Goal: Use online tool/utility: Utilize a website feature to perform a specific function

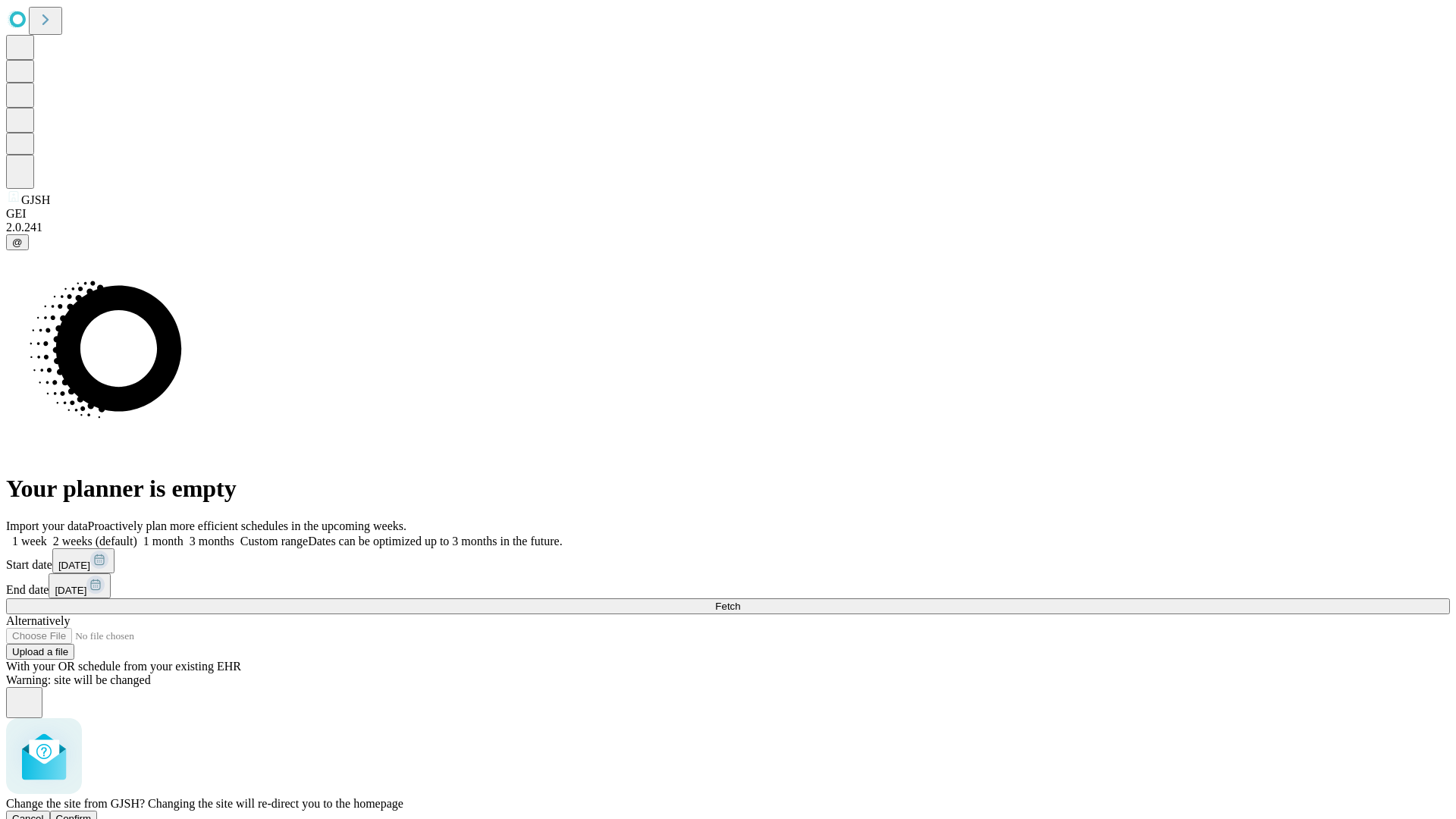
click at [92, 813] on span "Confirm" at bounding box center [74, 818] width 36 height 11
click at [47, 535] on label "1 week" at bounding box center [26, 541] width 41 height 13
click at [740, 601] on span "Fetch" at bounding box center [727, 606] width 25 height 11
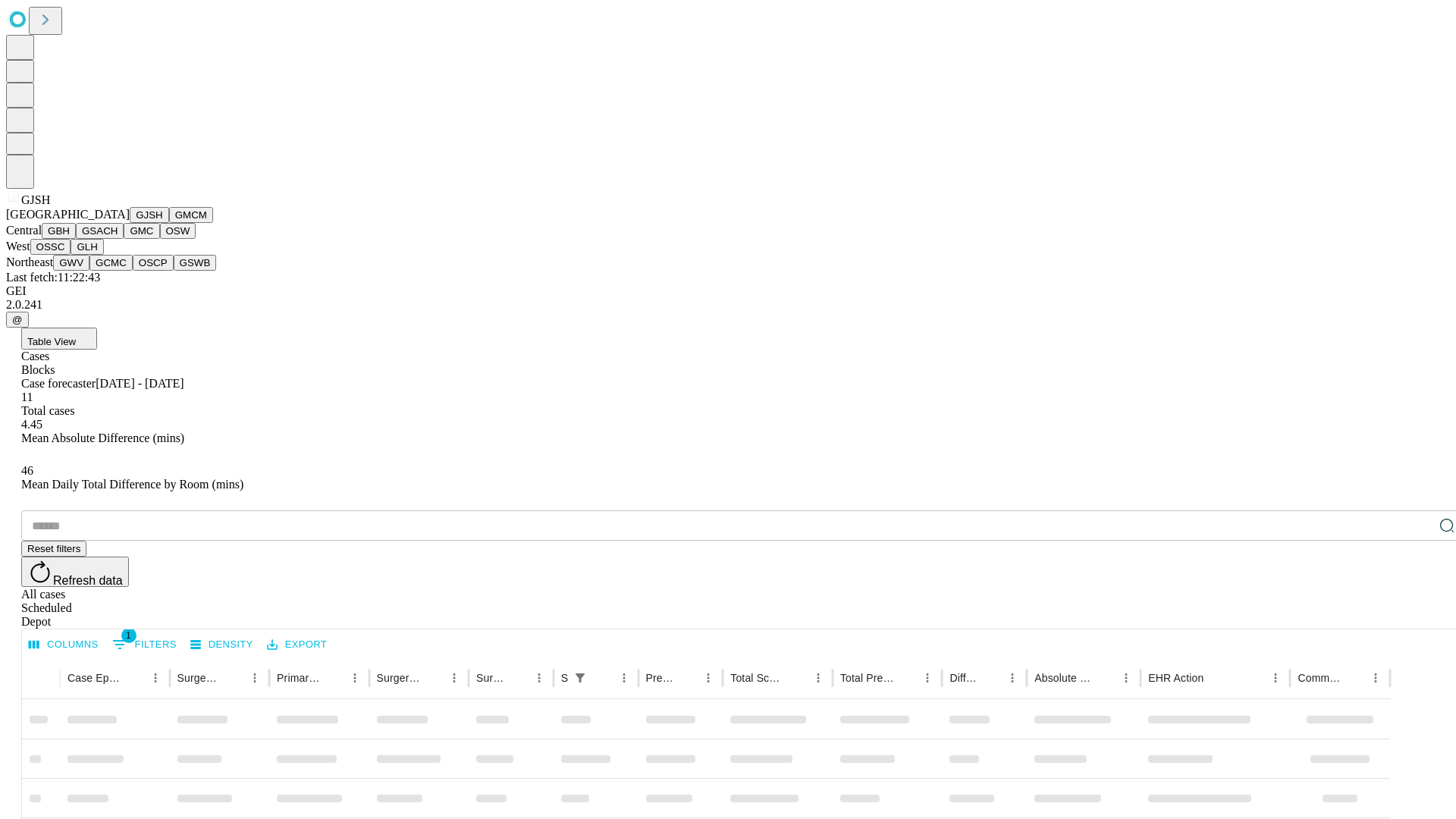
click at [169, 223] on button "GMCM" at bounding box center [191, 215] width 44 height 16
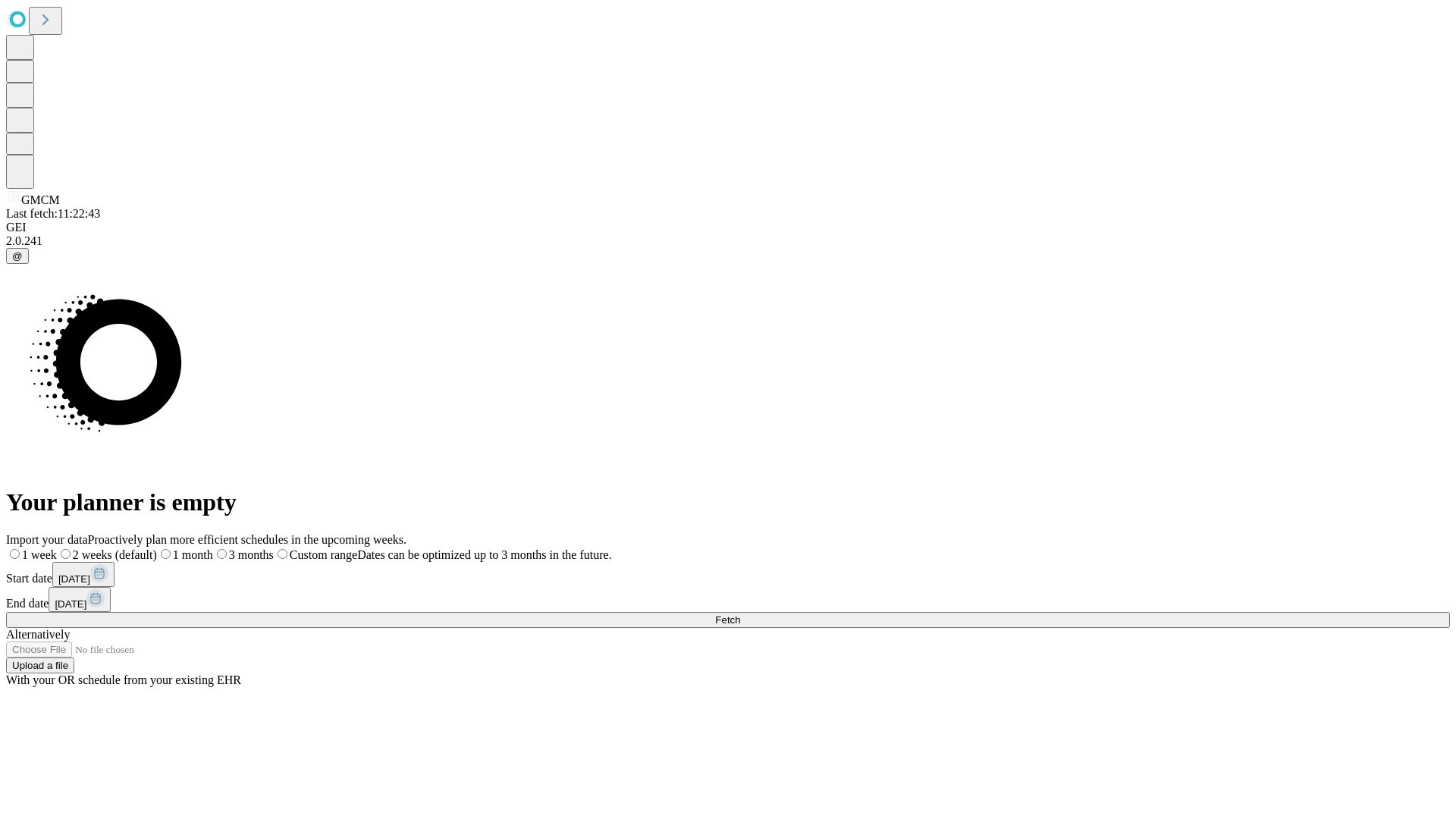
click at [57, 548] on label "1 week" at bounding box center [31, 554] width 51 height 13
click at [740, 614] on span "Fetch" at bounding box center [727, 619] width 25 height 11
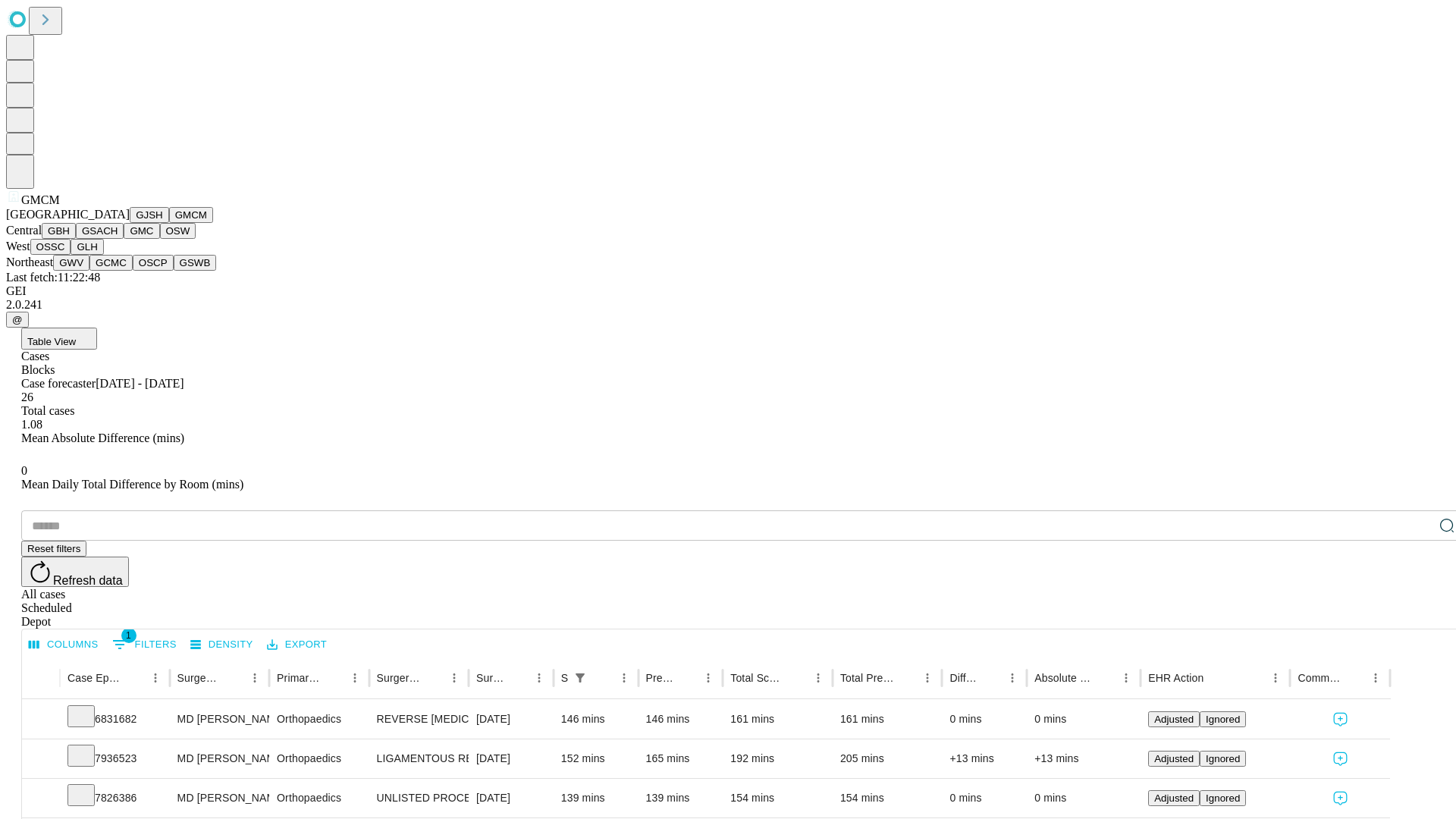
click at [76, 239] on button "GBH" at bounding box center [59, 231] width 34 height 16
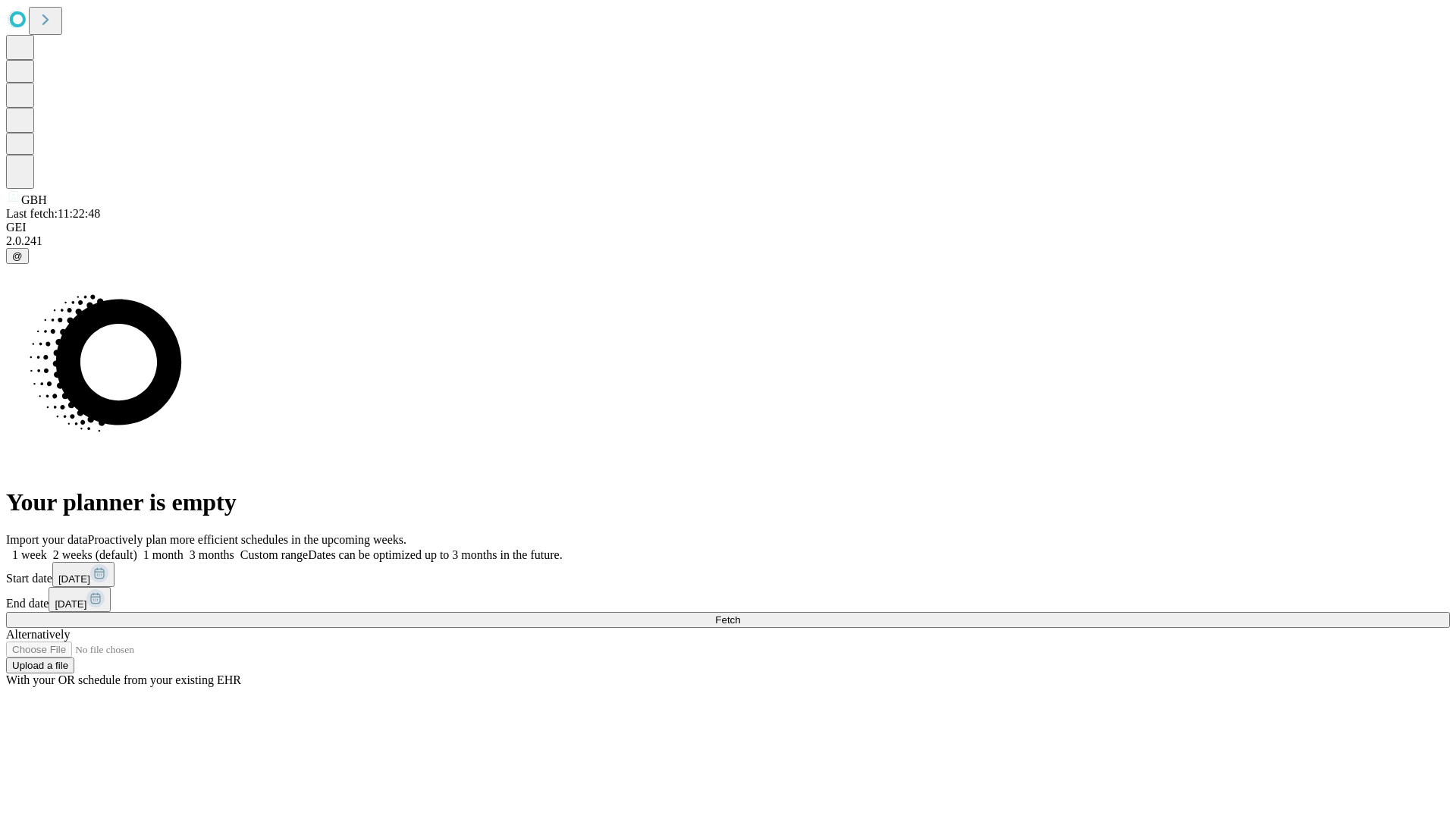
click at [47, 548] on label "1 week" at bounding box center [26, 554] width 41 height 13
click at [740, 614] on span "Fetch" at bounding box center [727, 619] width 25 height 11
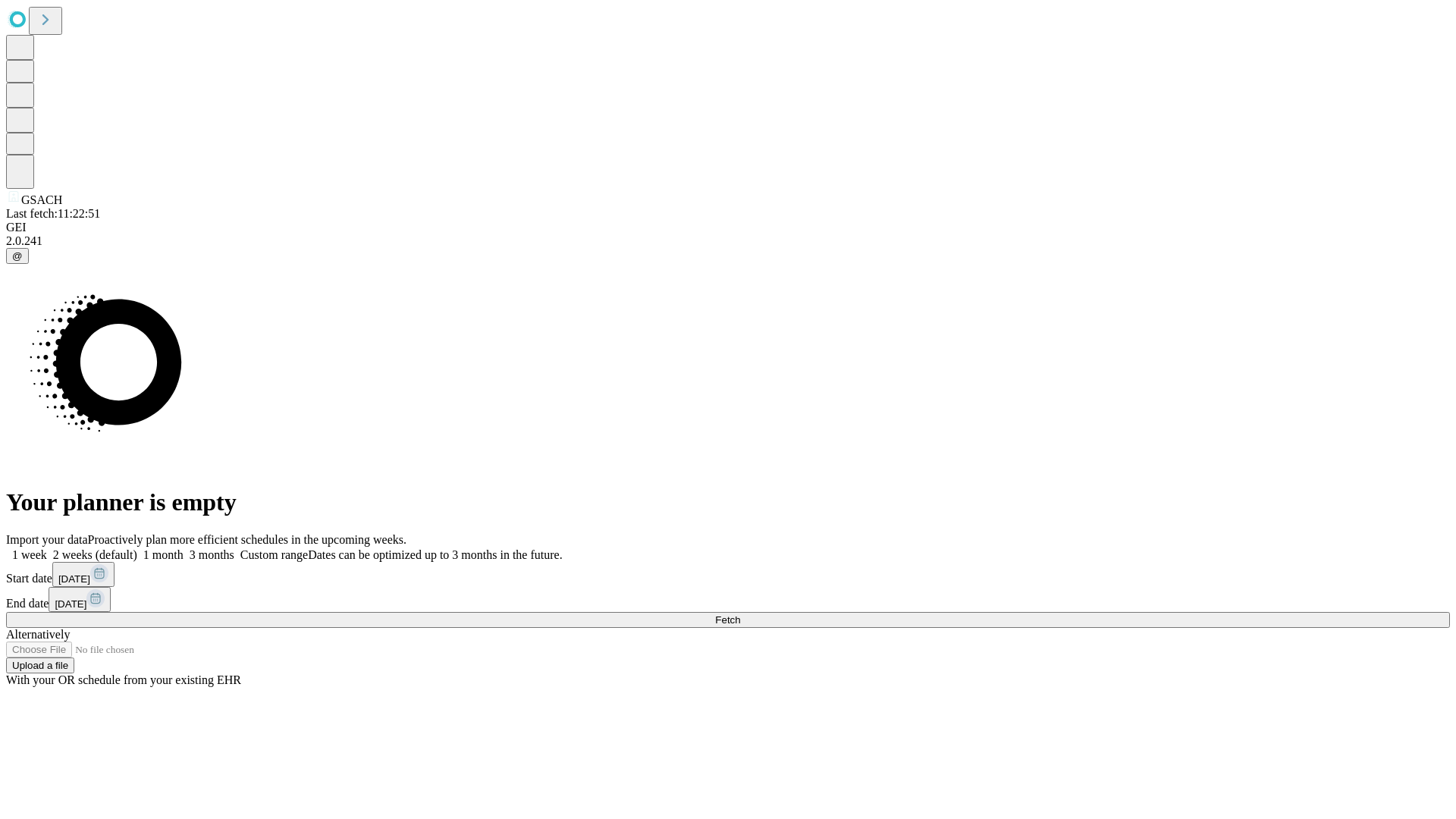
click at [47, 548] on label "1 week" at bounding box center [26, 554] width 41 height 13
click at [740, 614] on span "Fetch" at bounding box center [727, 619] width 25 height 11
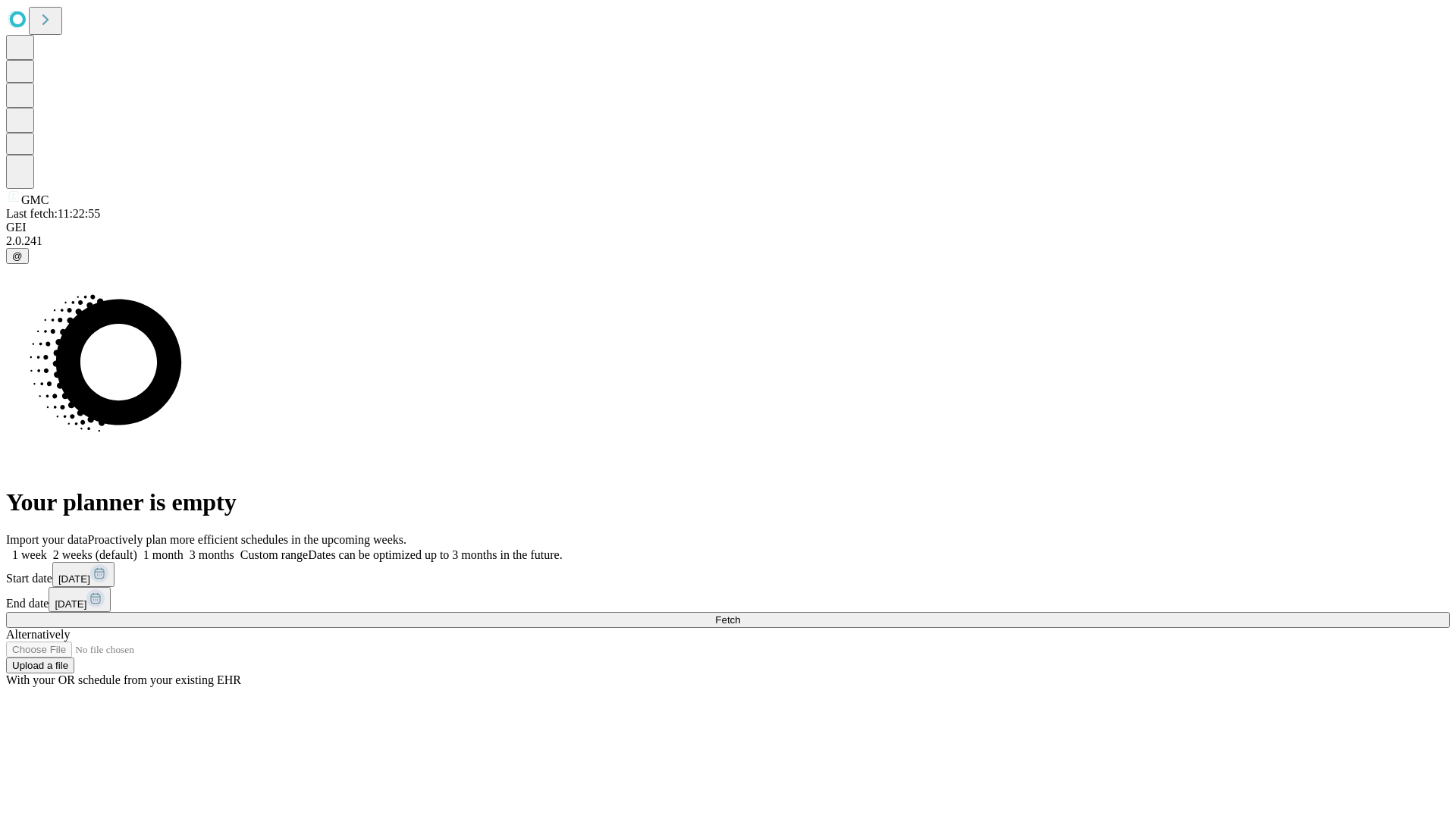
click at [47, 548] on label "1 week" at bounding box center [26, 554] width 41 height 13
click at [740, 614] on span "Fetch" at bounding box center [727, 619] width 25 height 11
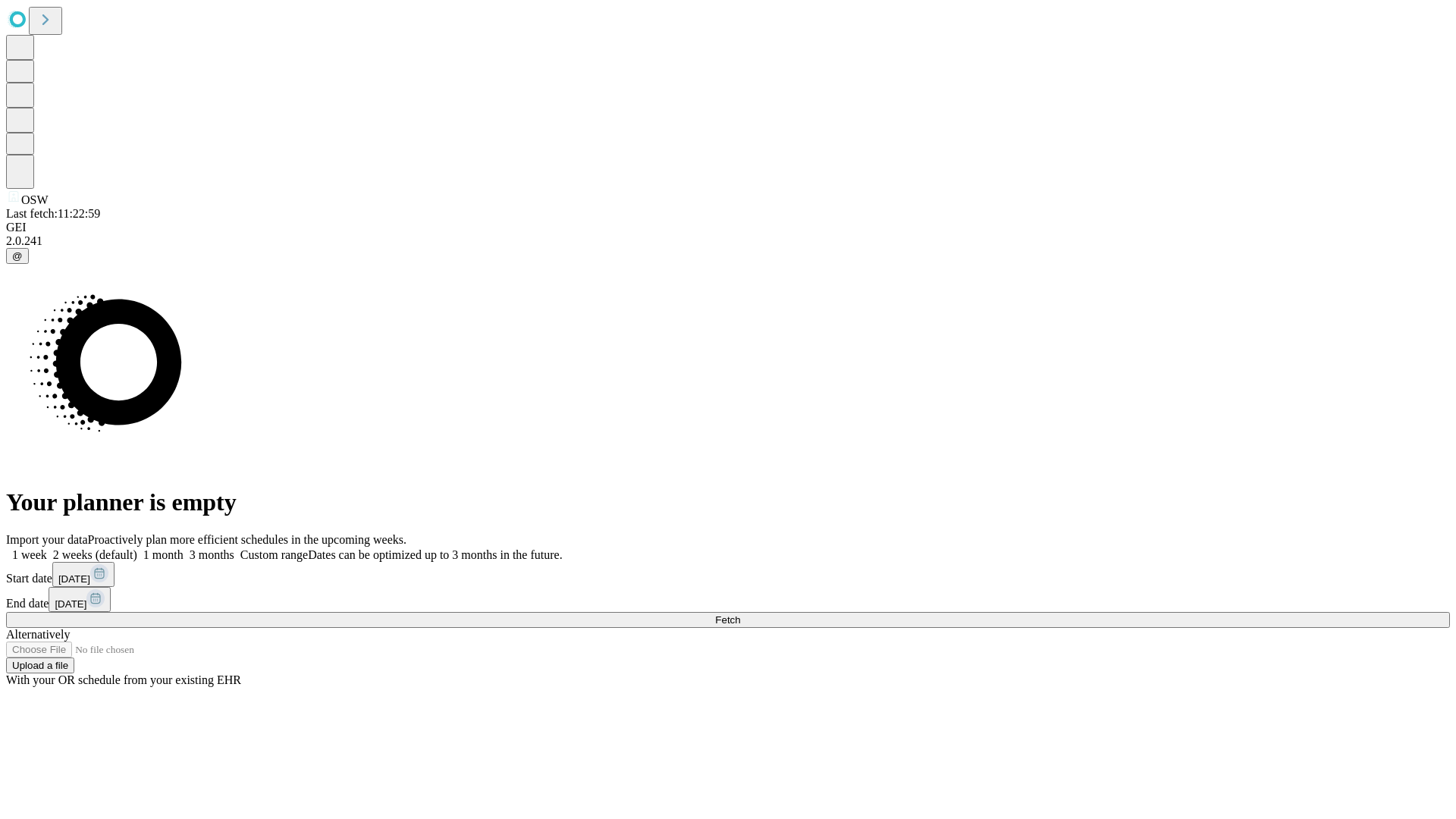
click at [47, 548] on label "1 week" at bounding box center [26, 554] width 41 height 13
click at [740, 614] on span "Fetch" at bounding box center [727, 619] width 25 height 11
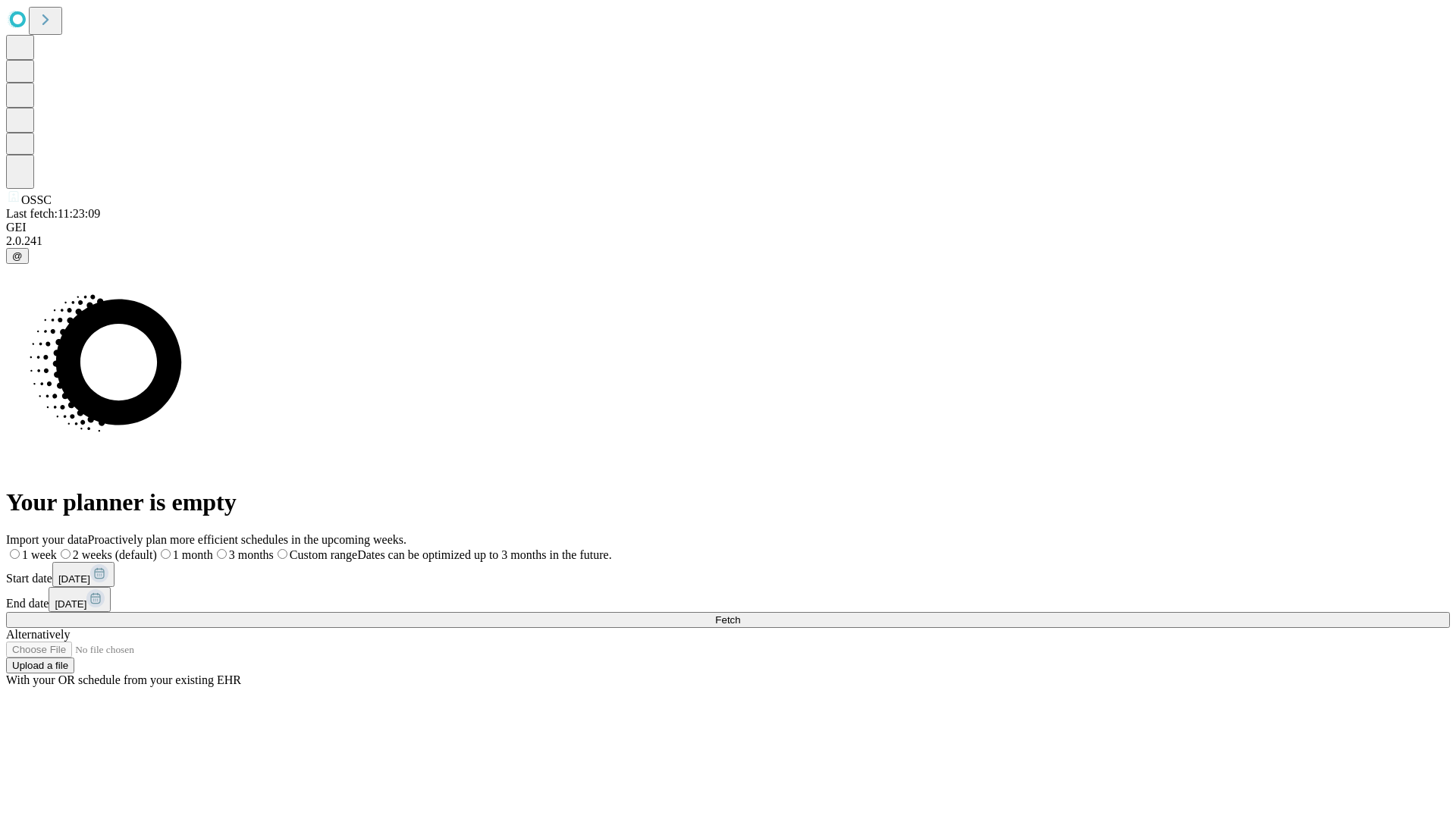
click at [57, 548] on label "1 week" at bounding box center [31, 554] width 51 height 13
click at [740, 614] on span "Fetch" at bounding box center [727, 619] width 25 height 11
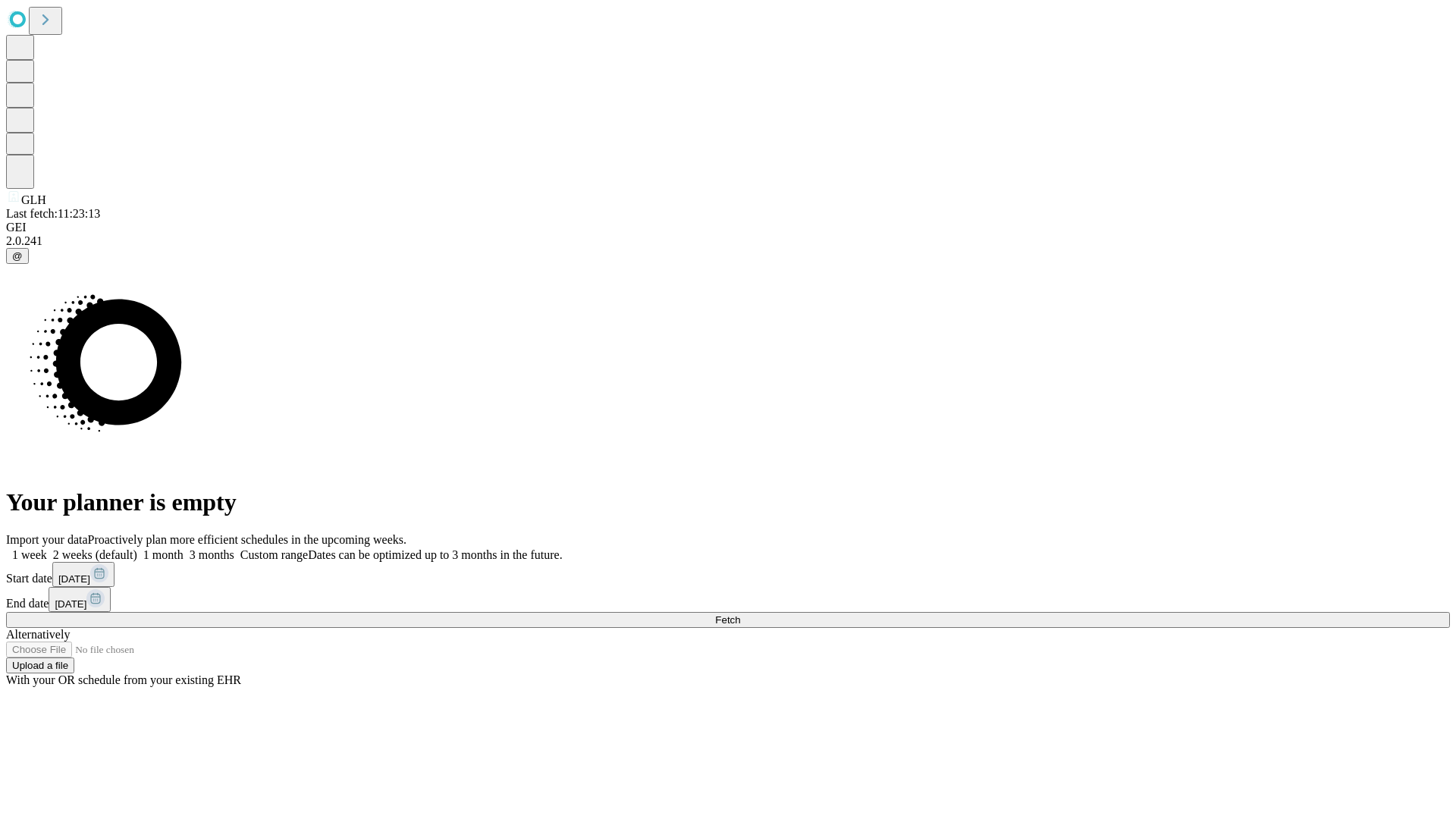
click at [740, 614] on span "Fetch" at bounding box center [727, 619] width 25 height 11
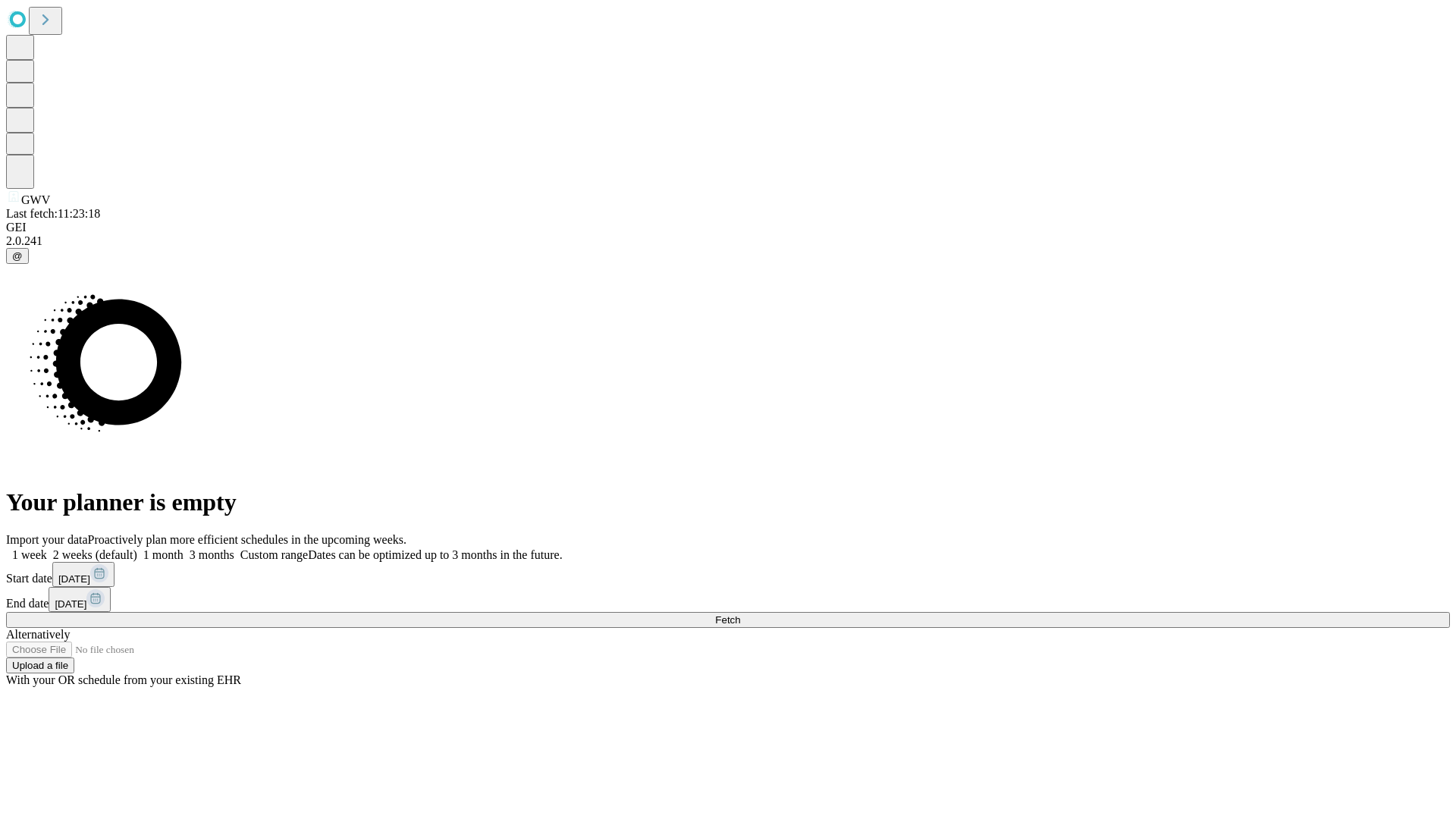
click at [47, 548] on label "1 week" at bounding box center [26, 554] width 41 height 13
click at [740, 614] on span "Fetch" at bounding box center [727, 619] width 25 height 11
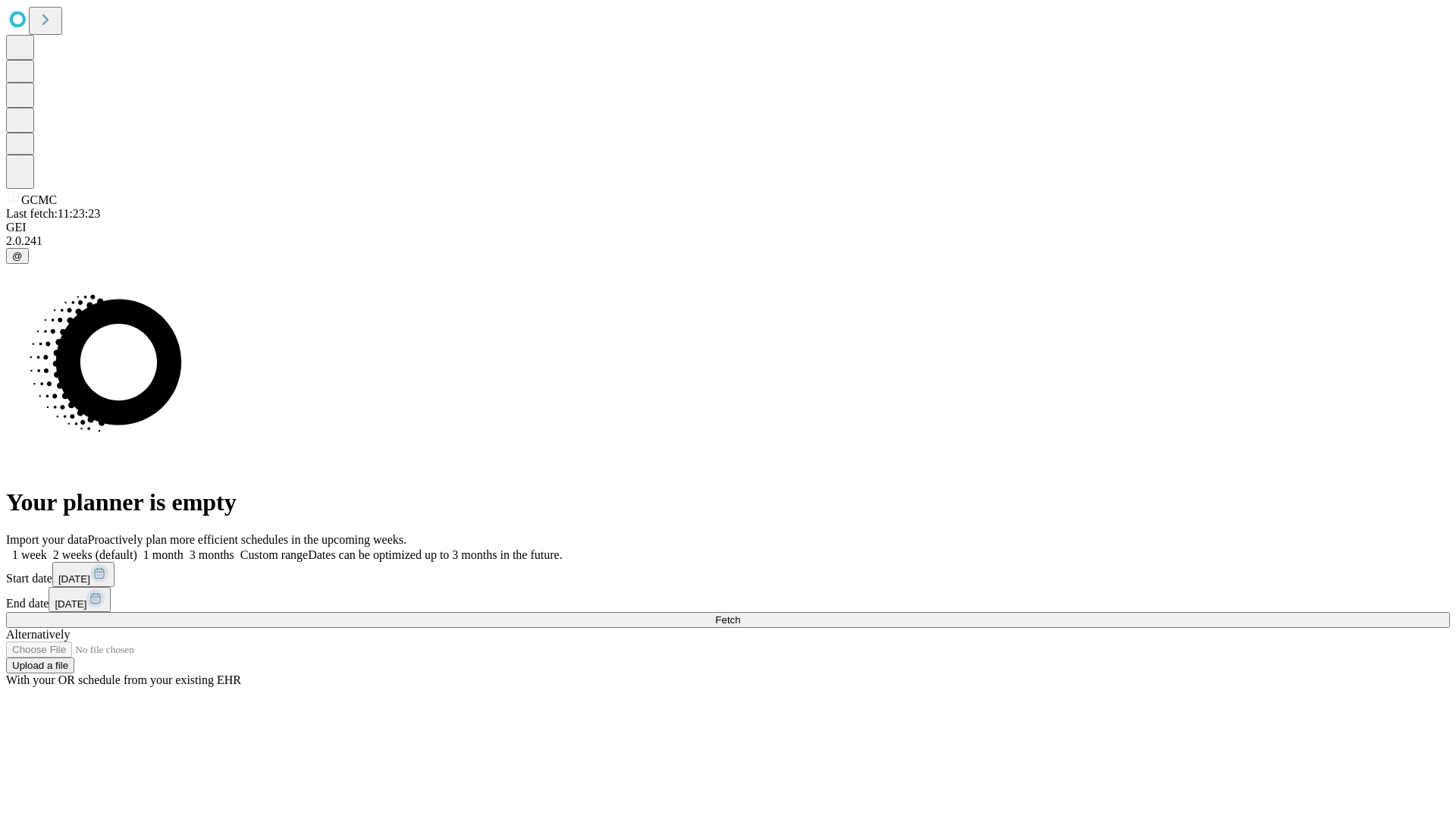
click at [47, 548] on label "1 week" at bounding box center [26, 554] width 41 height 13
click at [740, 614] on span "Fetch" at bounding box center [727, 619] width 25 height 11
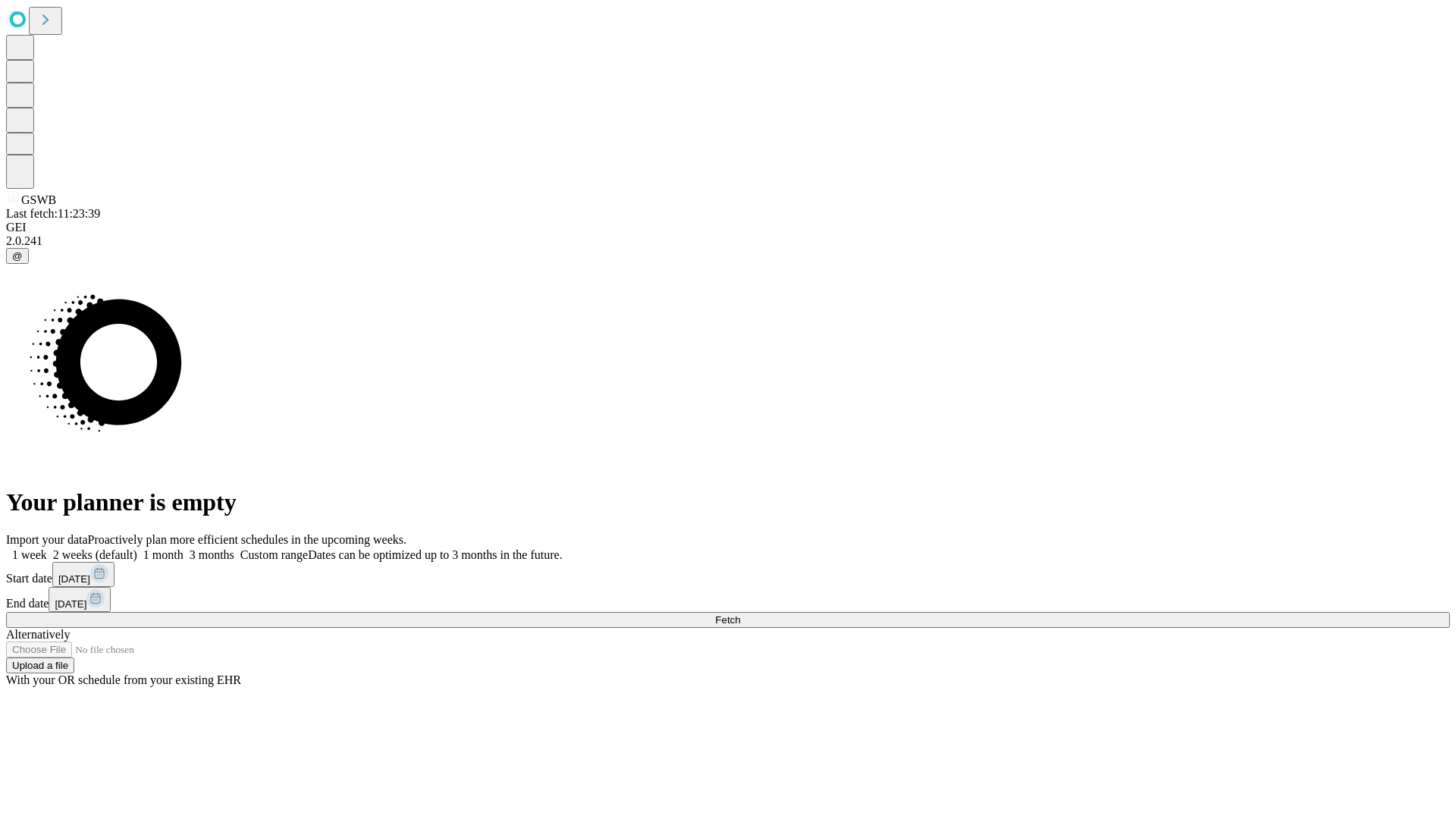
click at [47, 548] on label "1 week" at bounding box center [26, 554] width 41 height 13
click at [740, 614] on span "Fetch" at bounding box center [727, 619] width 25 height 11
